Goal: Find specific page/section: Find specific page/section

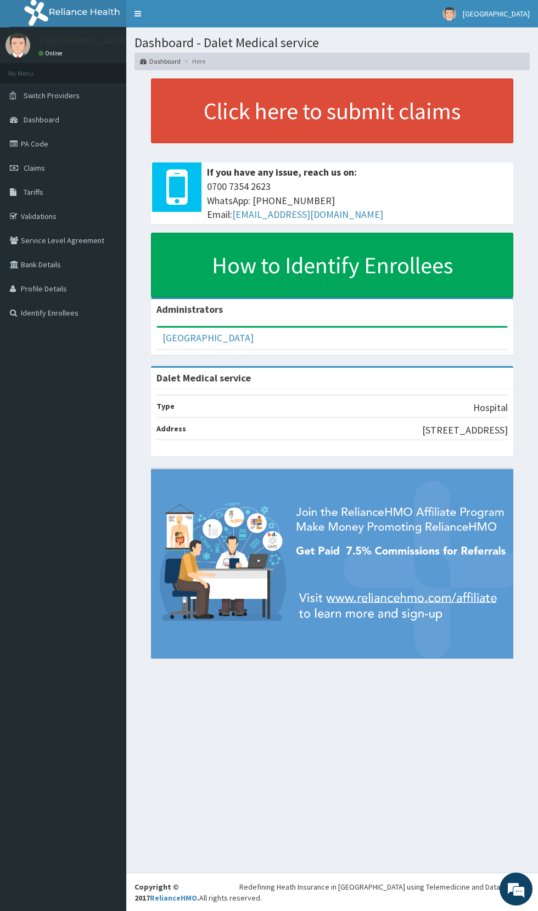
click at [35, 168] on span "Claims" at bounding box center [34, 168] width 21 height 10
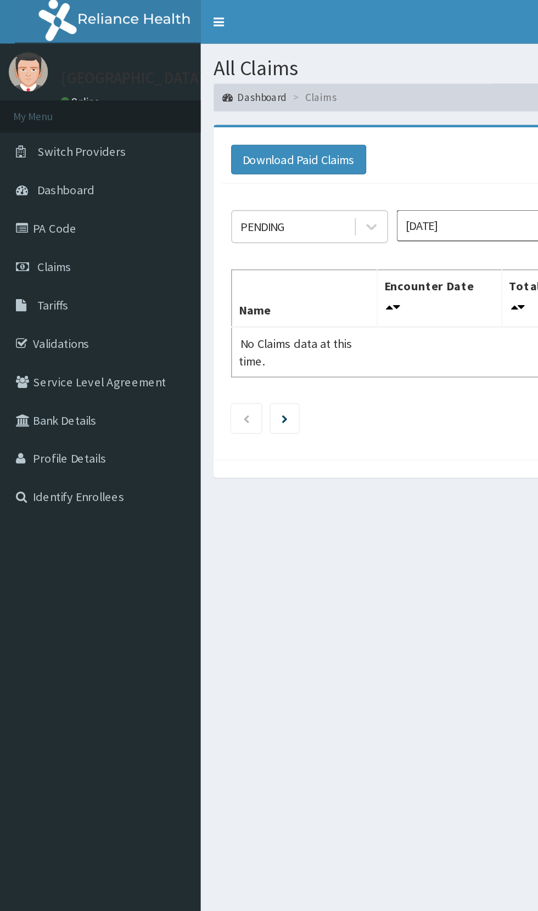
click at [36, 144] on link "PA Code" at bounding box center [63, 144] width 126 height 24
